Goal: Information Seeking & Learning: Learn about a topic

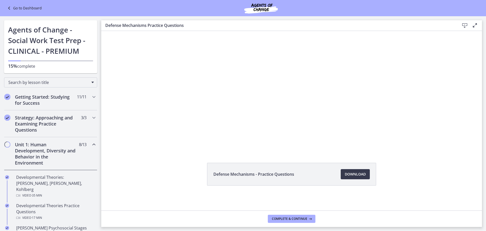
scroll to position [152, 0]
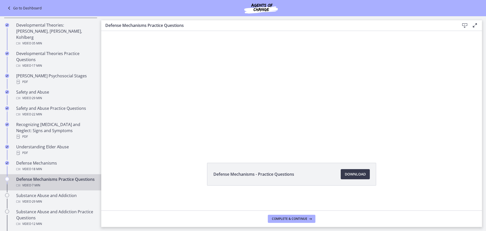
click at [160, 138] on div at bounding box center [291, 91] width 295 height 149
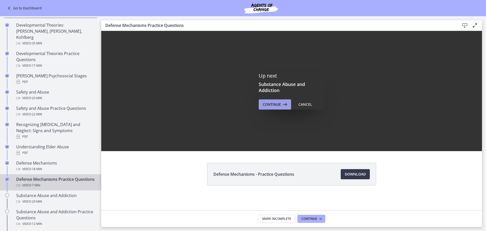
click at [276, 105] on span "Continue" at bounding box center [272, 104] width 18 height 6
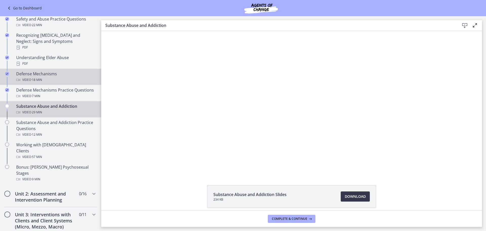
scroll to position [253, 0]
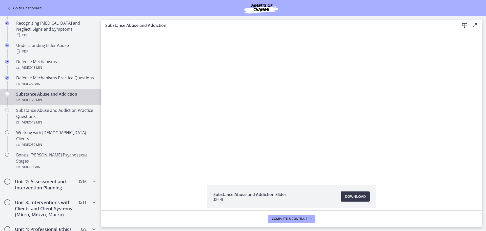
click at [446, 69] on div "Click for sound @keyframes VOLUME_SMALL_WAVE_FLASH { 0% { opacity: 0; } 33% { o…" at bounding box center [291, 102] width 381 height 142
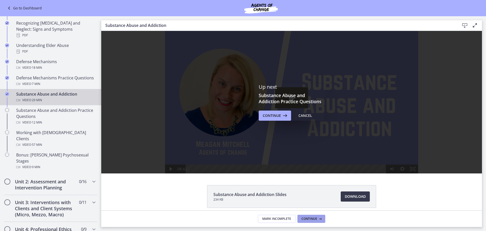
scroll to position [0, 0]
click at [317, 219] on span "Continue" at bounding box center [309, 218] width 16 height 4
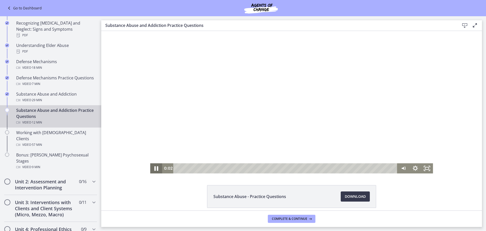
click at [154, 169] on icon "Pause" at bounding box center [156, 168] width 4 height 5
